Goal: Find specific page/section: Find specific page/section

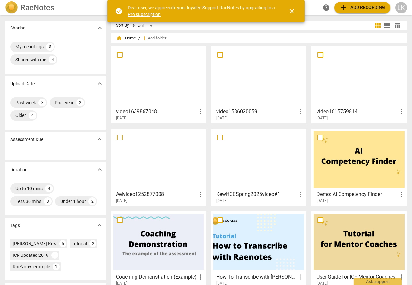
click at [128, 84] on div at bounding box center [158, 76] width 91 height 57
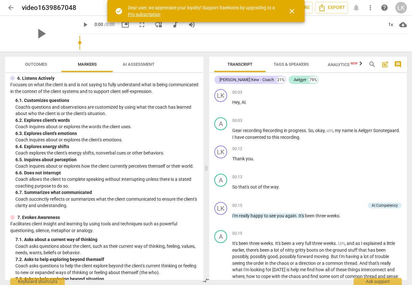
scroll to position [420, 0]
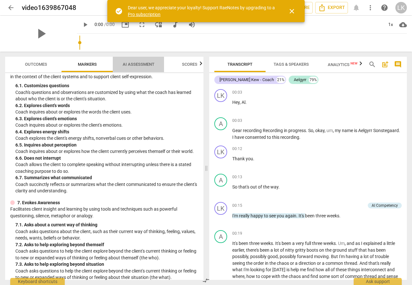
click at [147, 63] on span "AI Assessment" at bounding box center [139, 64] width 32 height 5
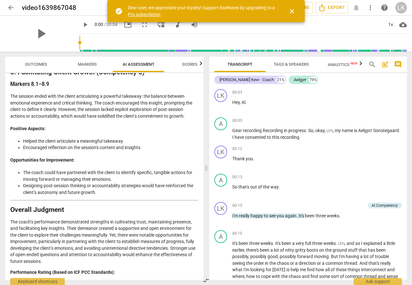
scroll to position [1228, 0]
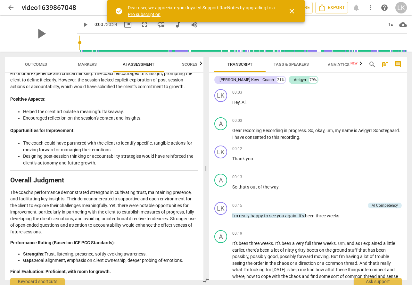
click at [295, 12] on span "close" at bounding box center [292, 11] width 8 height 8
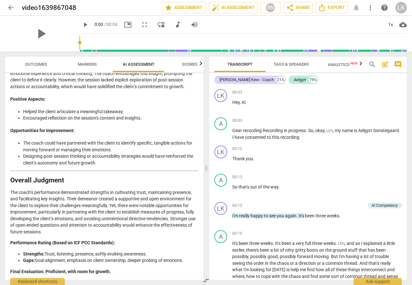
click at [13, 8] on span "arrow_back" at bounding box center [11, 8] width 8 height 8
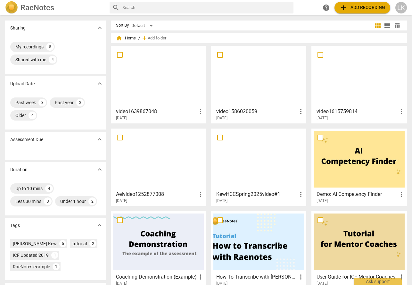
click at [248, 80] on div at bounding box center [259, 76] width 91 height 57
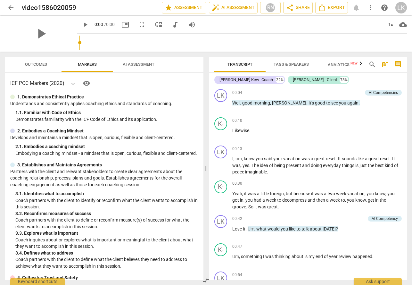
scroll to position [703, 0]
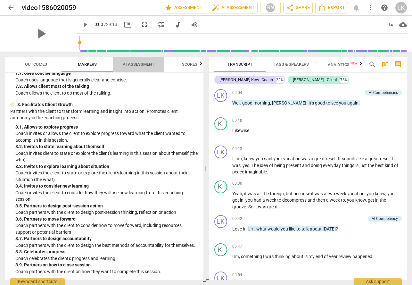
click at [139, 66] on span "AI Assessment" at bounding box center [139, 64] width 32 height 5
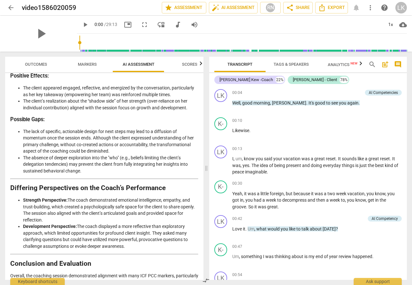
scroll to position [1174, 0]
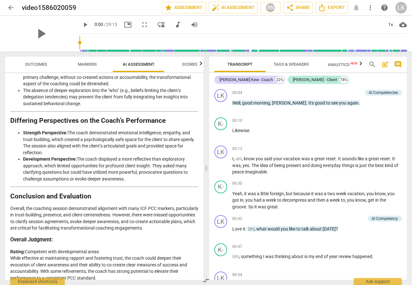
click at [10, 8] on span "arrow_back" at bounding box center [11, 8] width 8 height 8
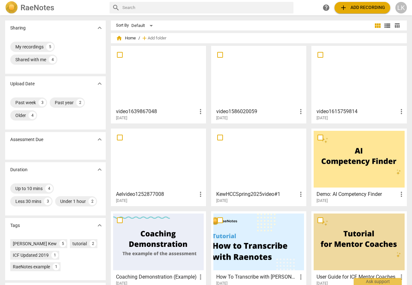
click at [354, 89] on div at bounding box center [359, 76] width 91 height 57
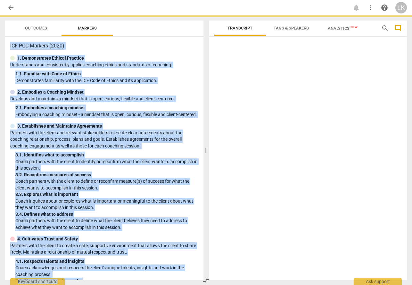
click at [354, 89] on div at bounding box center [308, 159] width 198 height 240
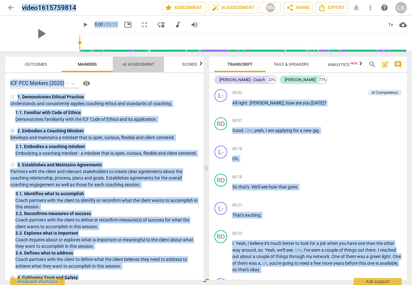
click at [139, 69] on span "AI Assessment" at bounding box center [138, 64] width 47 height 9
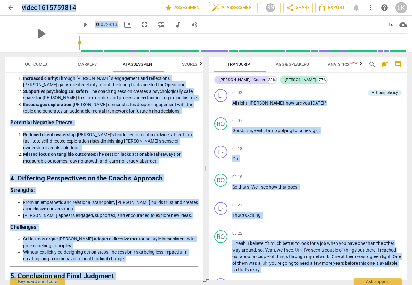
scroll to position [975, 0]
